Goal: Task Accomplishment & Management: Use online tool/utility

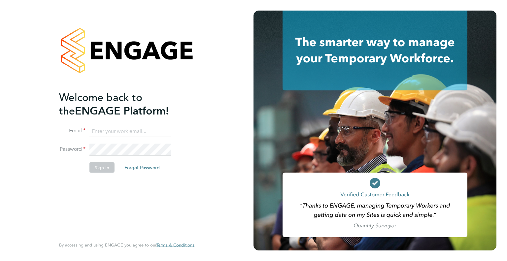
type input "[PERSON_NAME][EMAIL_ADDRESS][DOMAIN_NAME]"
click at [227, 101] on div "Welcome back to the ENGAGE Platform! Email chelsea.clarke@jdr.co.uk Password Si…" at bounding box center [127, 130] width 254 height 261
click at [107, 166] on button "Sign In" at bounding box center [101, 167] width 25 height 11
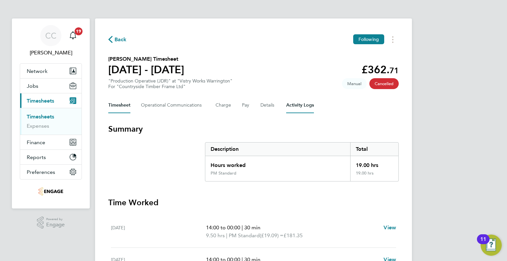
click at [303, 105] on Logs-tab "Activity Logs" at bounding box center [300, 105] width 28 height 16
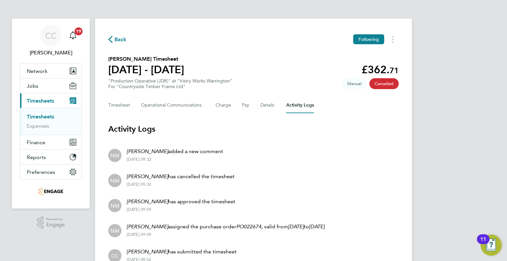
click at [185, 157] on div "[DATE] 09:32" at bounding box center [175, 159] width 96 height 5
click at [130, 105] on button "Timesheet" at bounding box center [119, 105] width 22 height 16
